Goal: Use online tool/utility: Utilize a website feature to perform a specific function

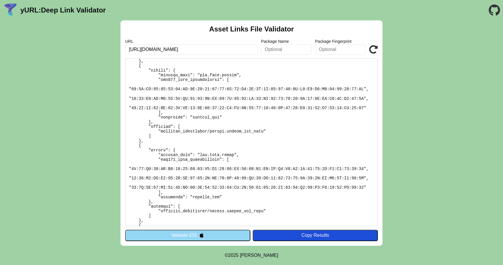
scroll to position [285, 0]
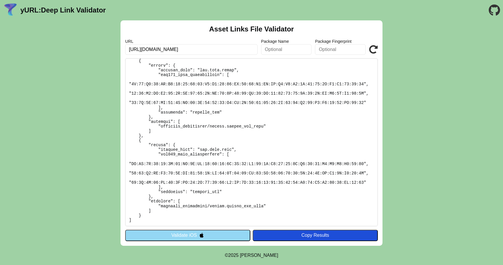
click at [207, 234] on button "Validate iOS" at bounding box center [187, 235] width 125 height 11
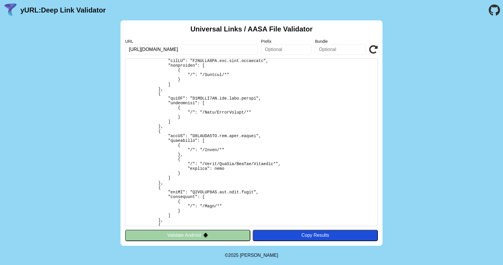
scroll to position [66, 0]
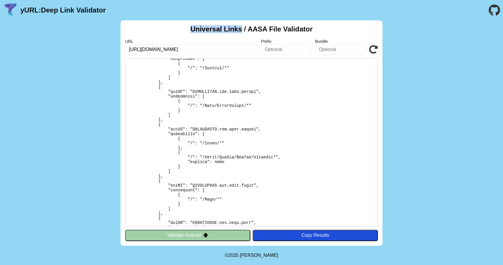
drag, startPoint x: 191, startPoint y: 28, endPoint x: 242, endPoint y: 26, distance: 50.8
click at [241, 26] on h2 "Universal Links / AASA File Validator" at bounding box center [252, 29] width 122 height 8
copy h2 "Universal Links"
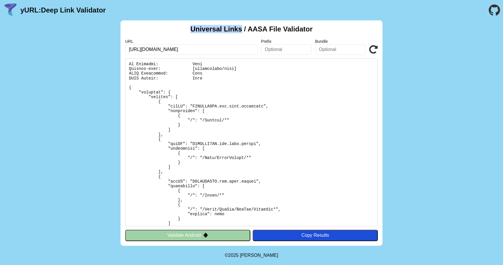
scroll to position [0, 0]
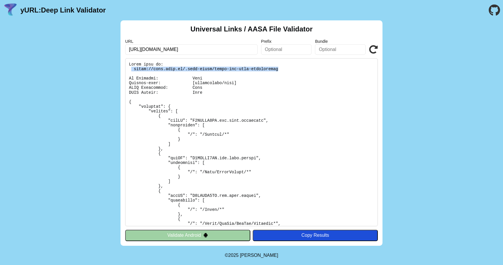
drag, startPoint x: 285, startPoint y: 68, endPoint x: 132, endPoint y: 70, distance: 153.0
click at [132, 70] on pre at bounding box center [251, 142] width 253 height 168
copy pre "[URL][DOMAIN_NAME]"
drag, startPoint x: 140, startPoint y: 105, endPoint x: 177, endPoint y: 105, distance: 37.9
click at [177, 105] on pre at bounding box center [251, 142] width 253 height 168
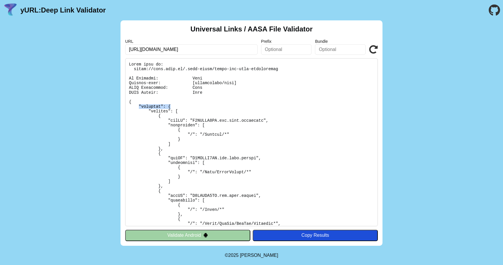
copy pre ""applinks": {"
